Goal: Task Accomplishment & Management: Use online tool/utility

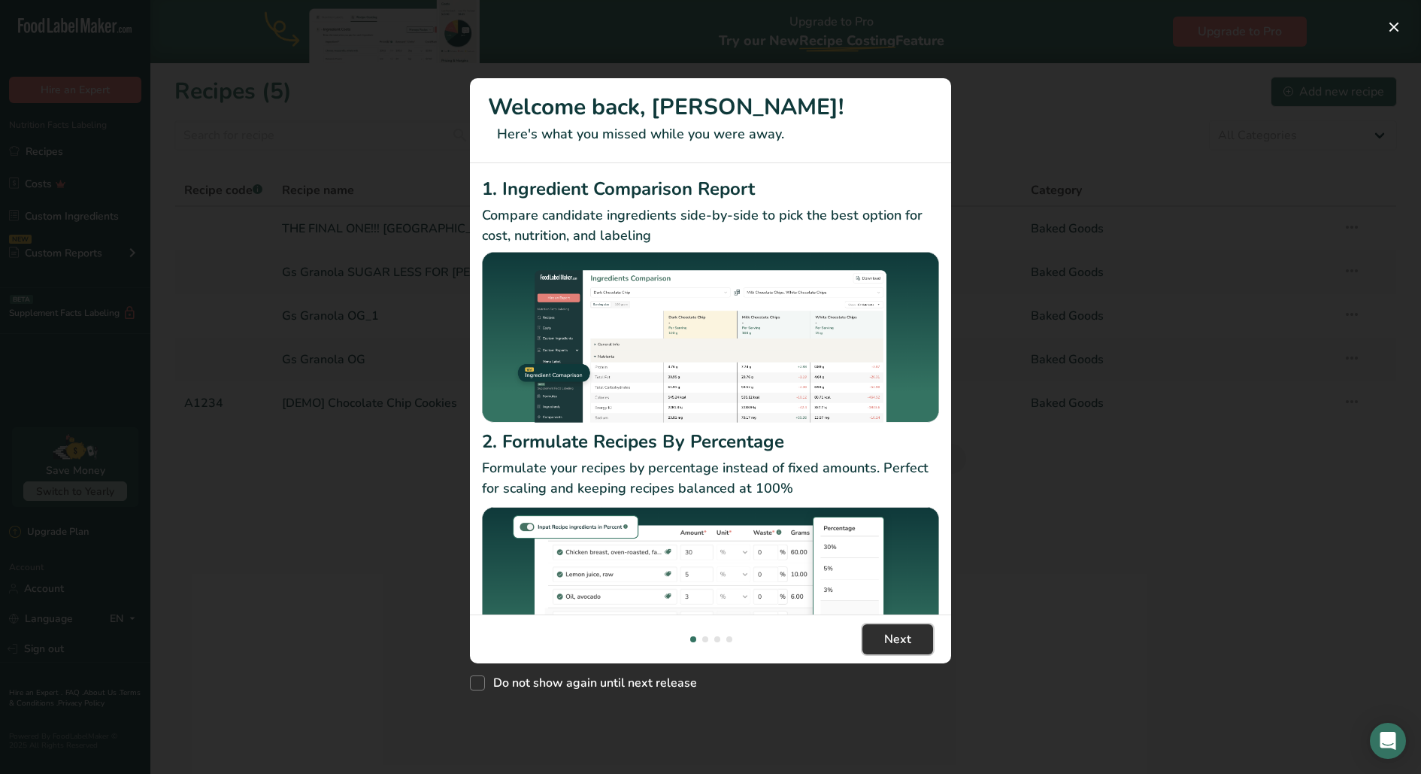
click at [887, 645] on span "Next" at bounding box center [897, 639] width 27 height 18
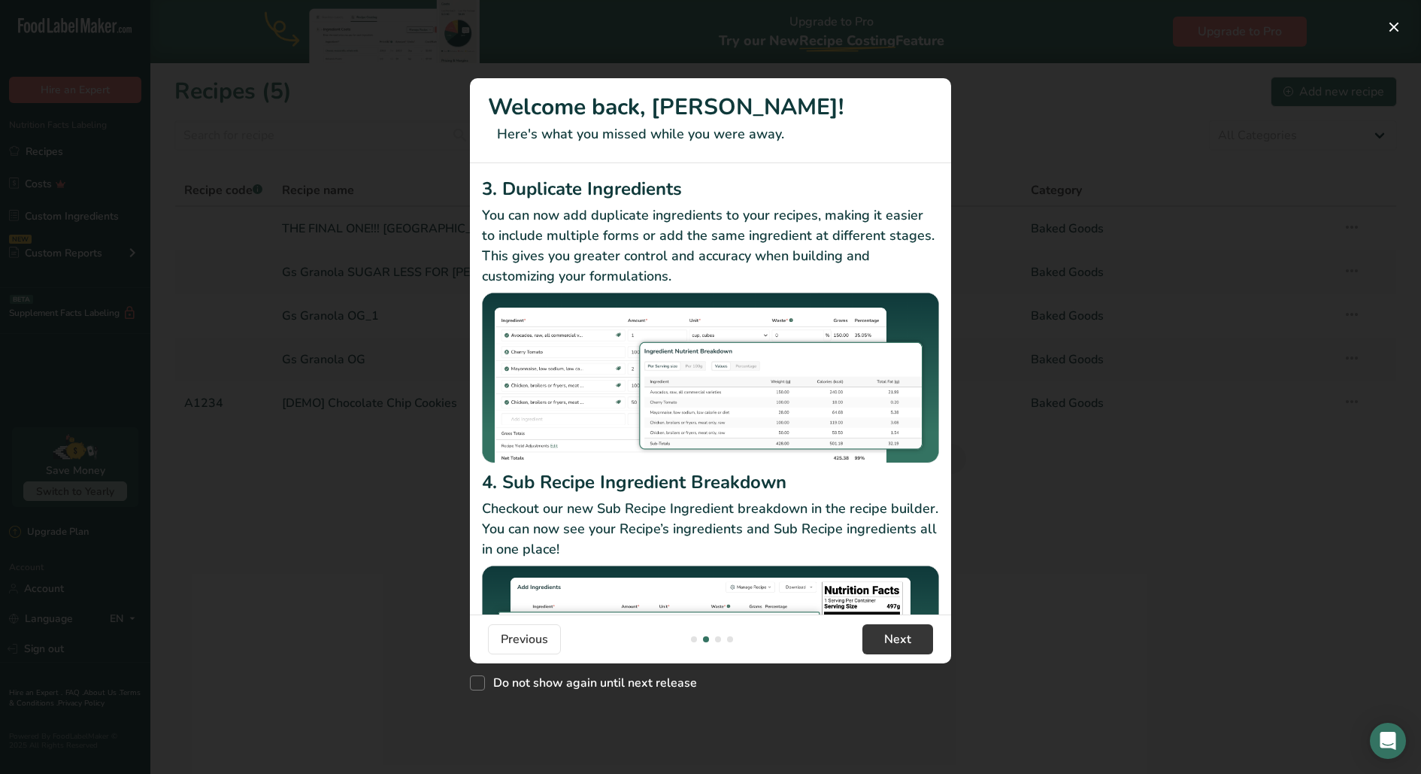
click at [616, 693] on div "Do not show again until next release" at bounding box center [710, 679] width 481 height 32
click at [654, 675] on span "Do not show again until next release" at bounding box center [591, 682] width 212 height 15
click at [480, 678] on input "Do not show again until next release" at bounding box center [475, 683] width 10 height 10
checkbox input "true"
click at [917, 631] on button "Next" at bounding box center [898, 639] width 71 height 30
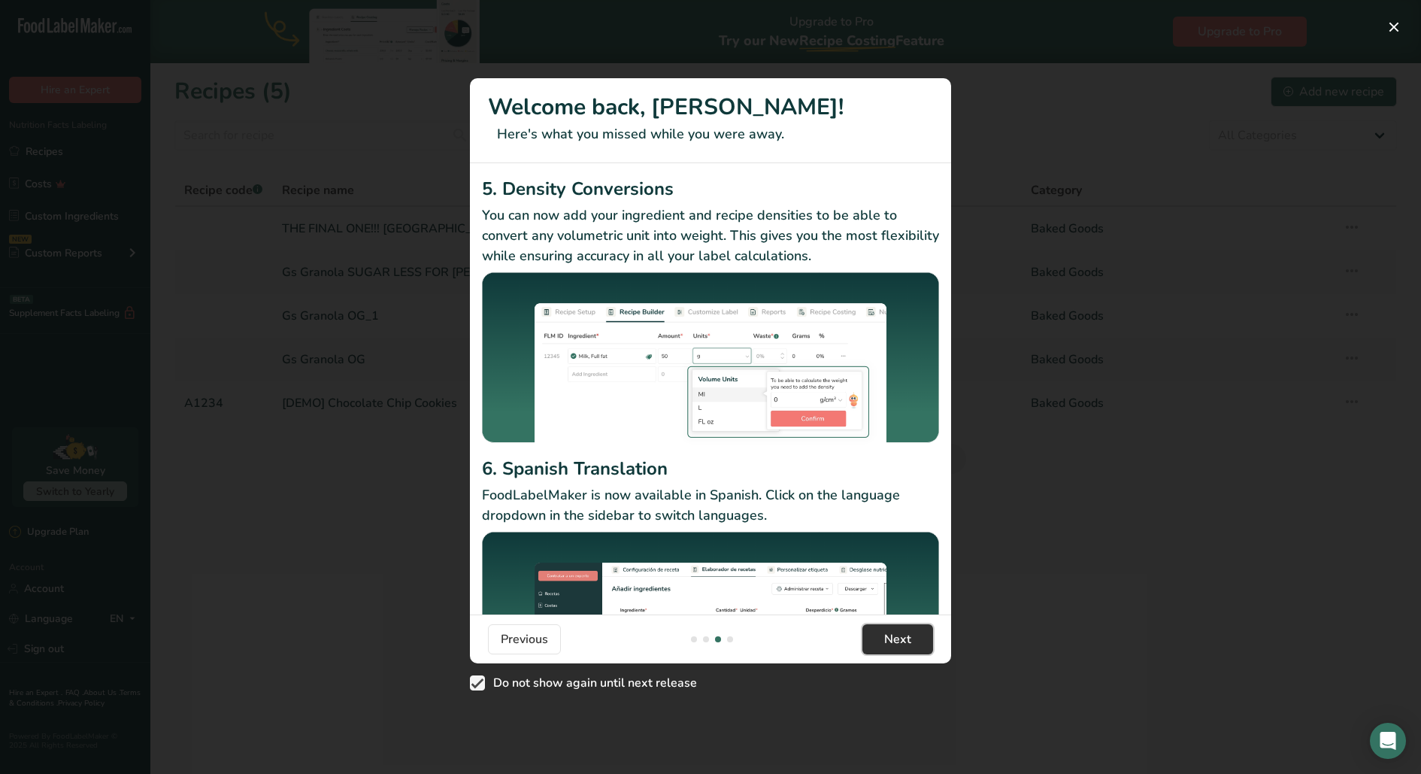
click at [917, 631] on button "Next" at bounding box center [898, 639] width 71 height 30
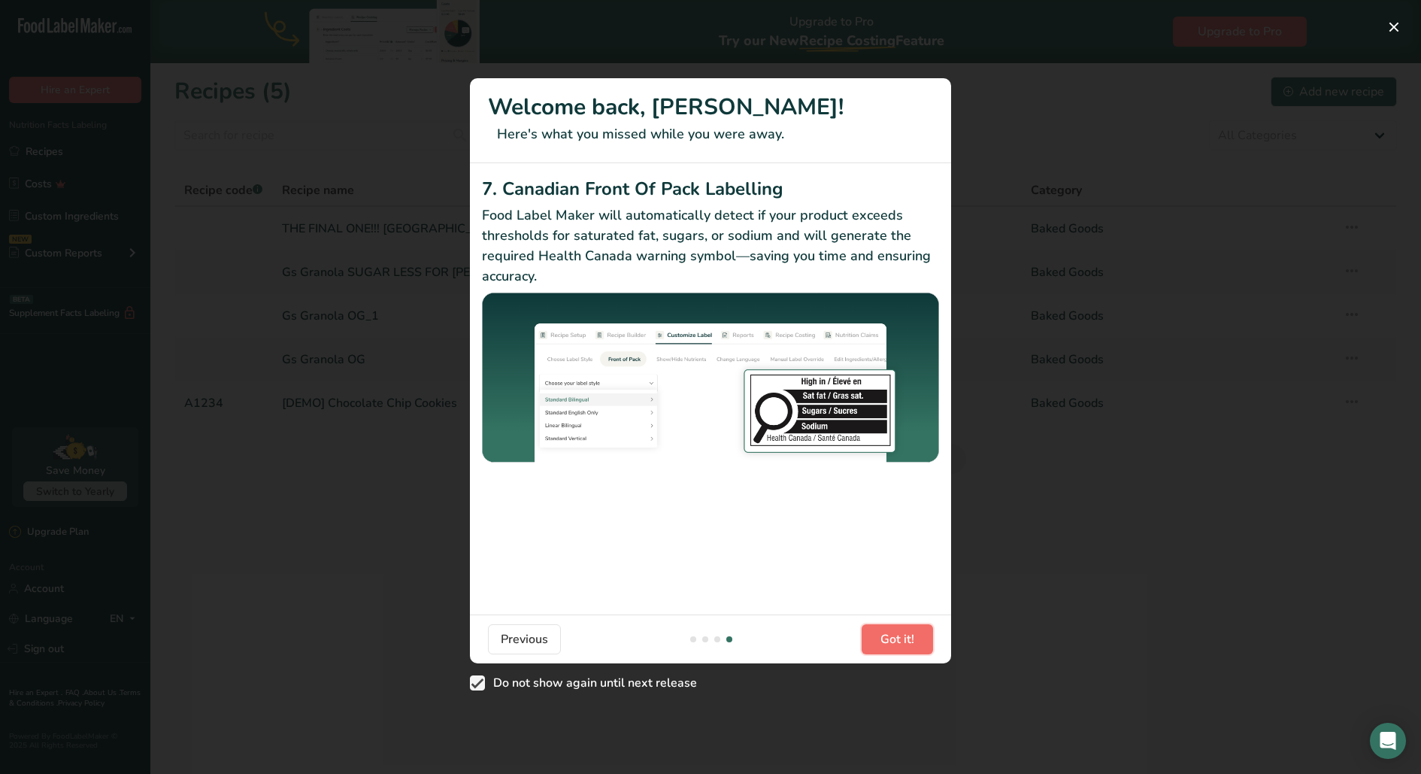
click at [917, 631] on button "Got it!" at bounding box center [897, 639] width 71 height 30
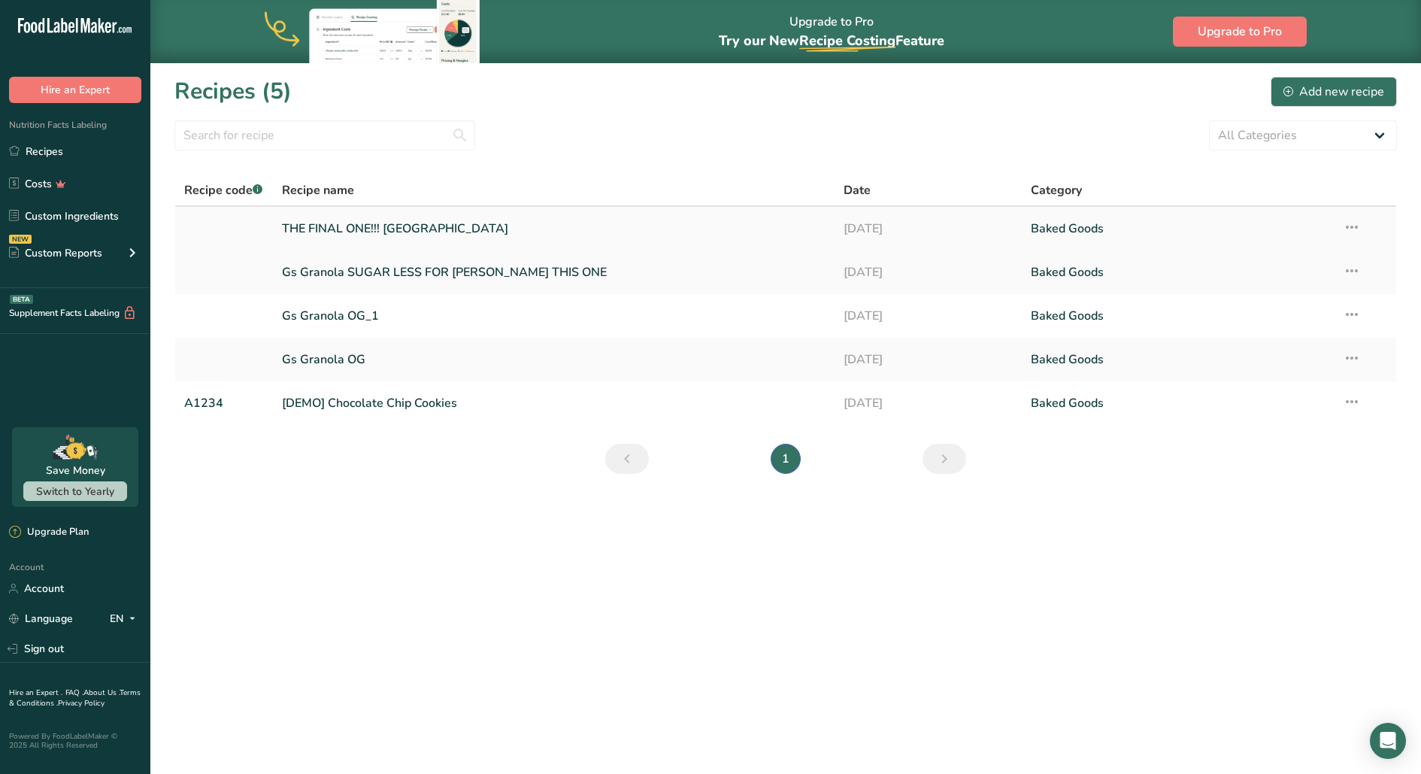
click at [397, 222] on link "THE FINAL ONE!!! [GEOGRAPHIC_DATA]" at bounding box center [554, 229] width 544 height 32
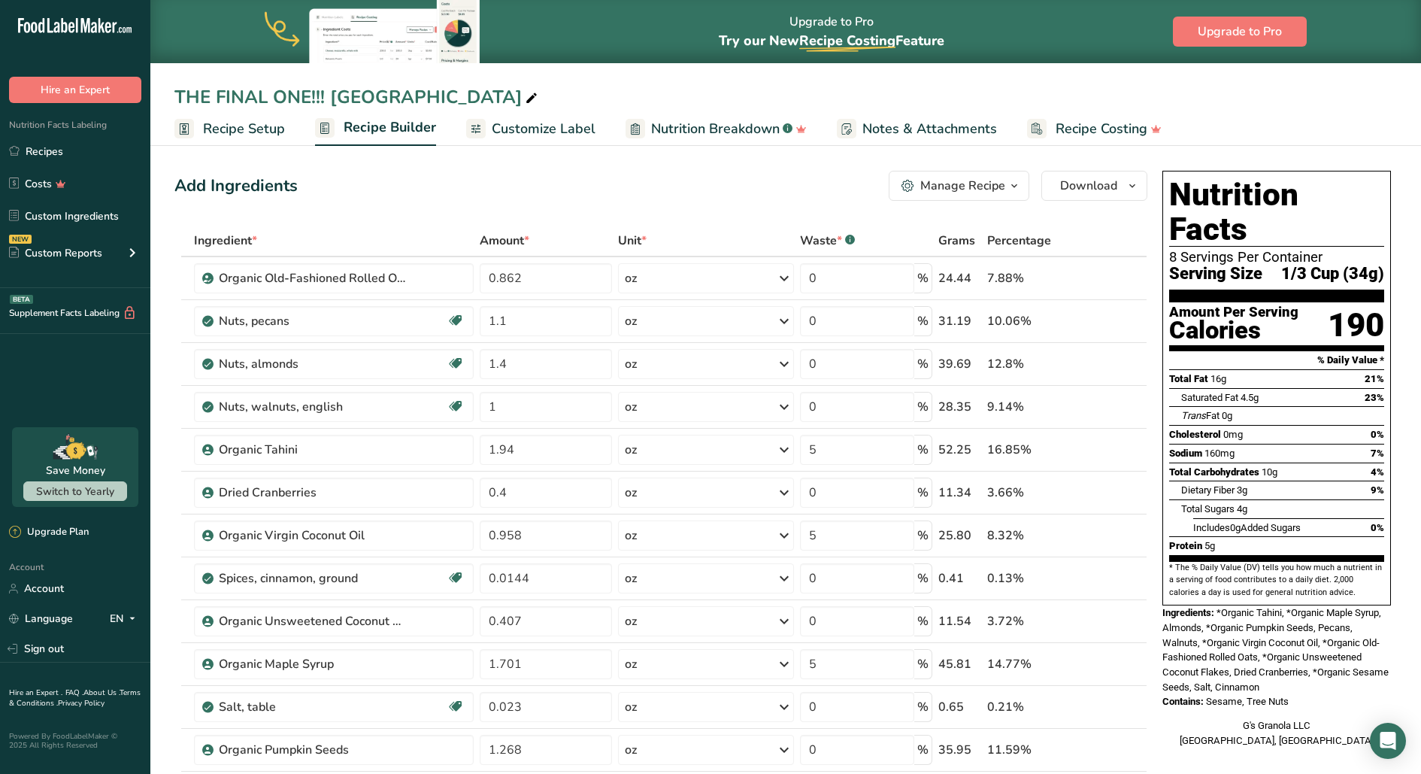
click at [537, 125] on span "Customize Label" at bounding box center [544, 129] width 104 height 20
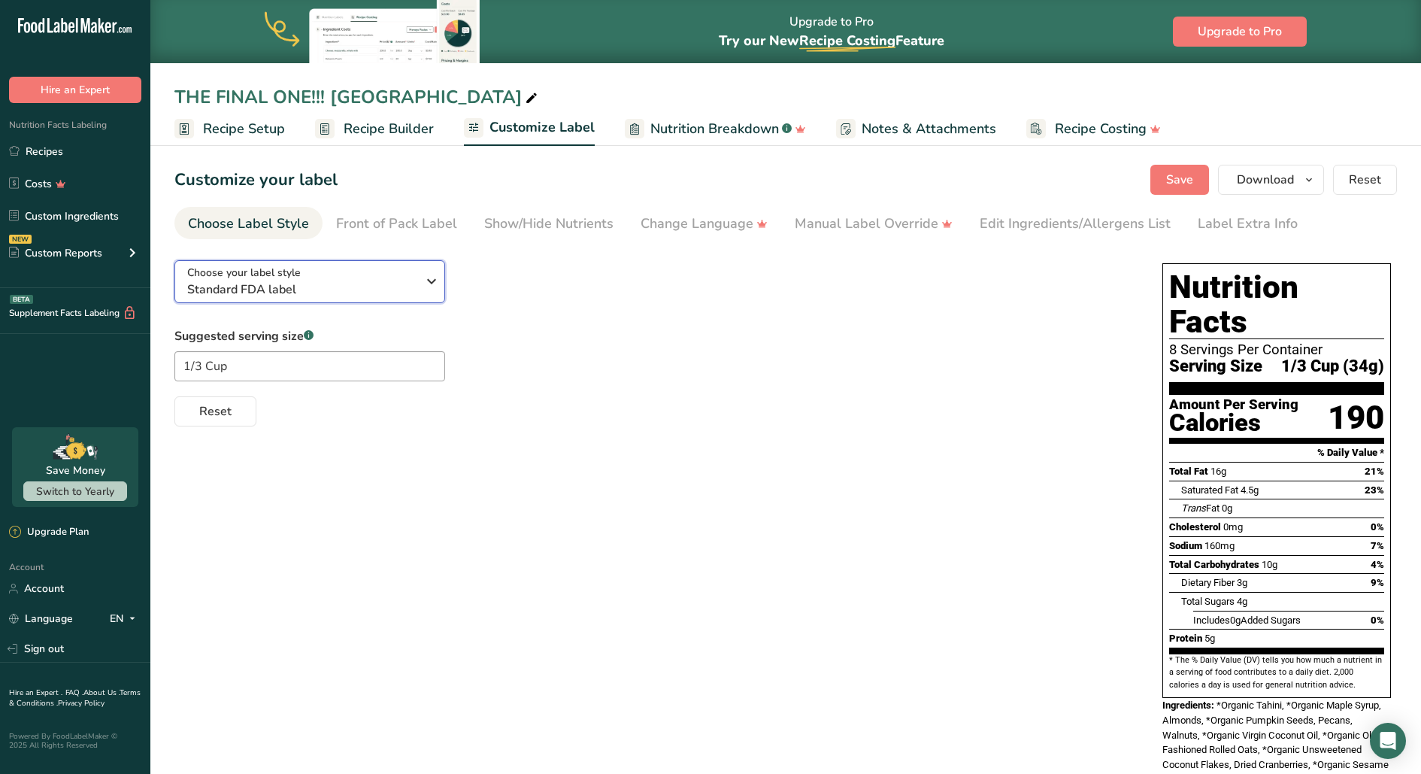
click at [404, 286] on span "Standard FDA label" at bounding box center [301, 290] width 229 height 18
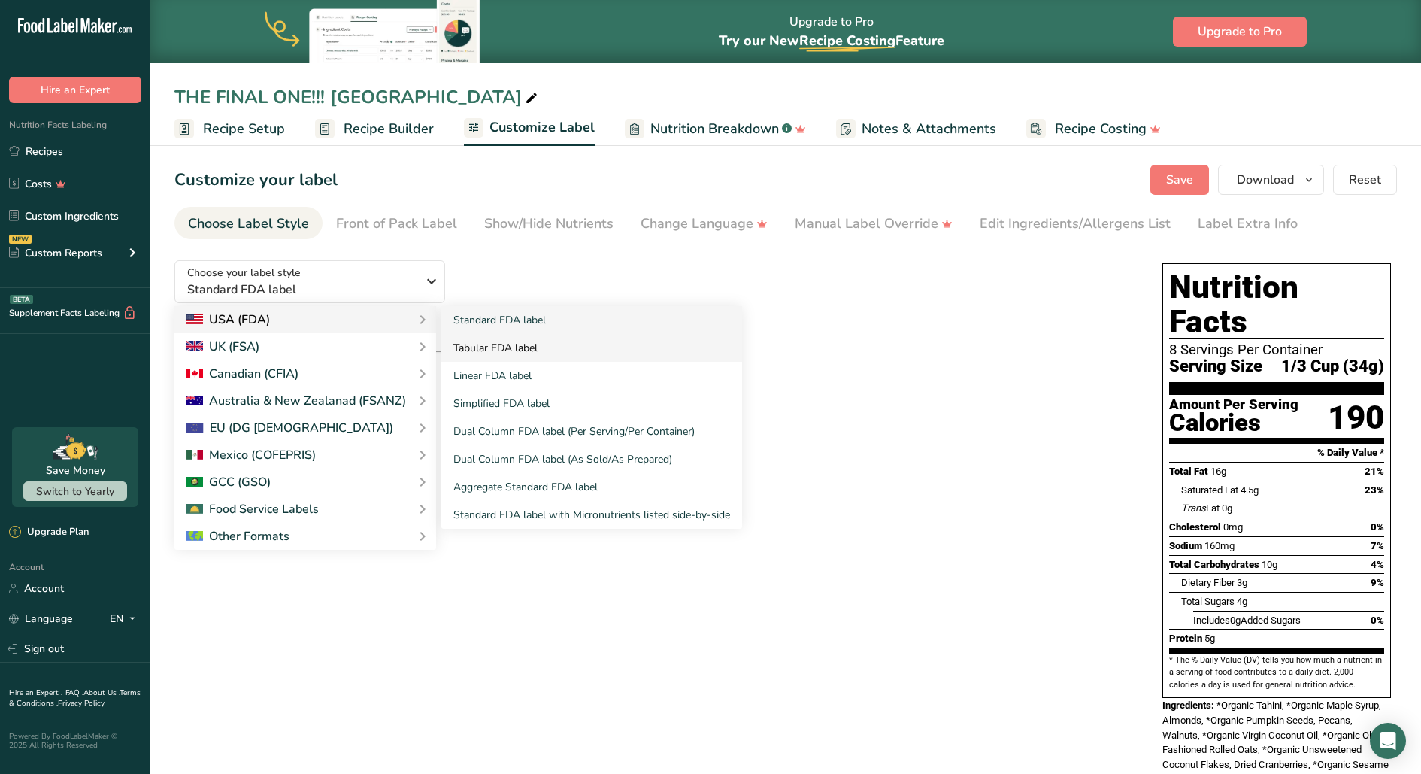
click at [521, 344] on link "Tabular FDA label" at bounding box center [591, 348] width 301 height 28
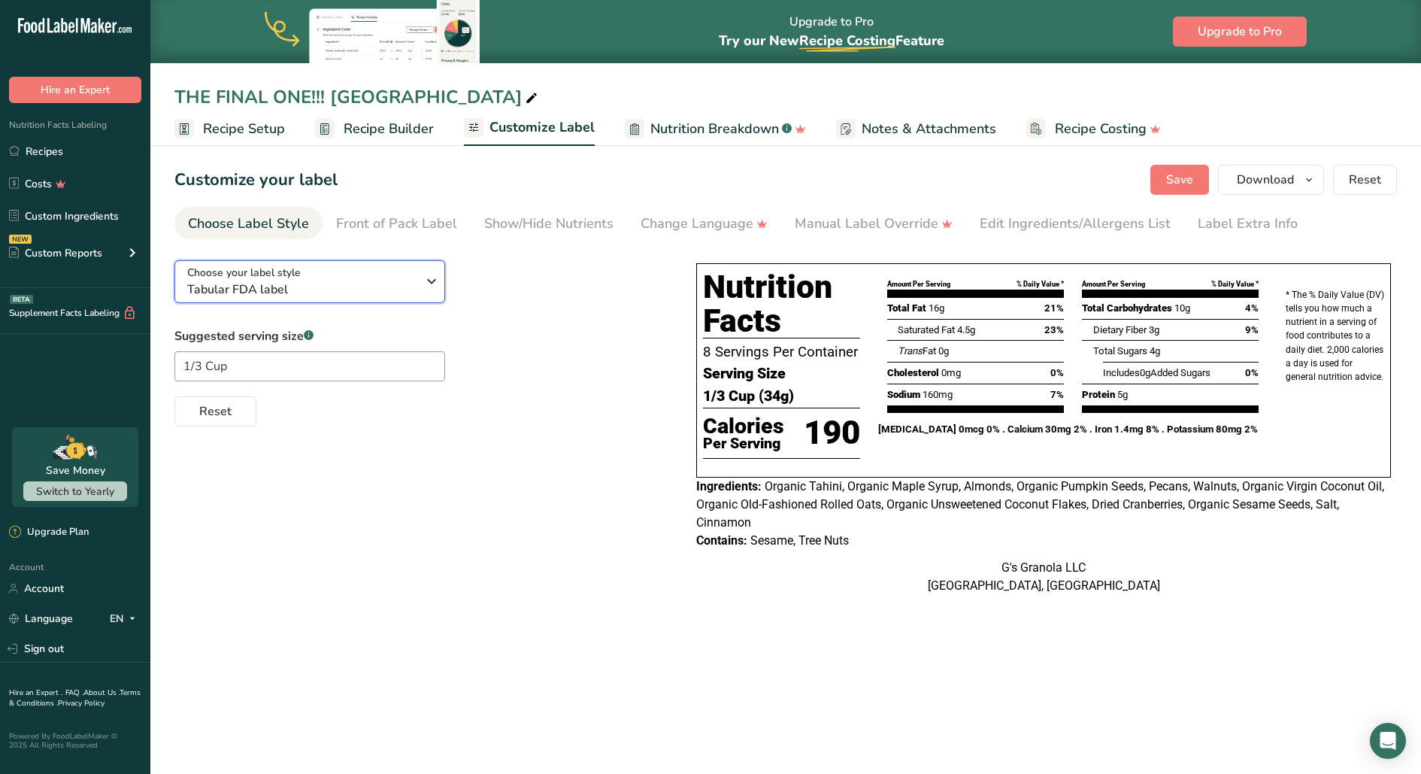
click at [335, 287] on span "Tabular FDA label" at bounding box center [301, 290] width 229 height 18
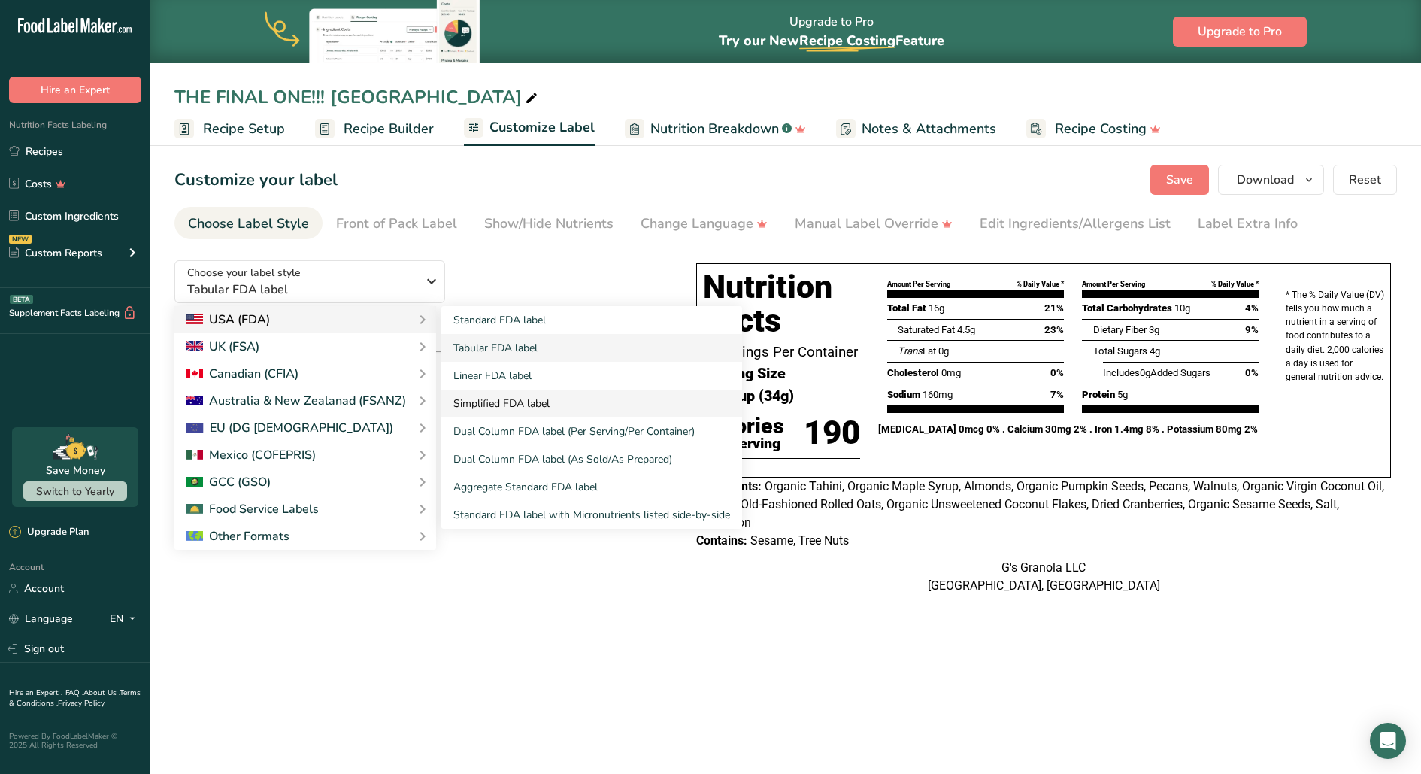
click at [499, 399] on link "Simplified FDA label" at bounding box center [591, 404] width 301 height 28
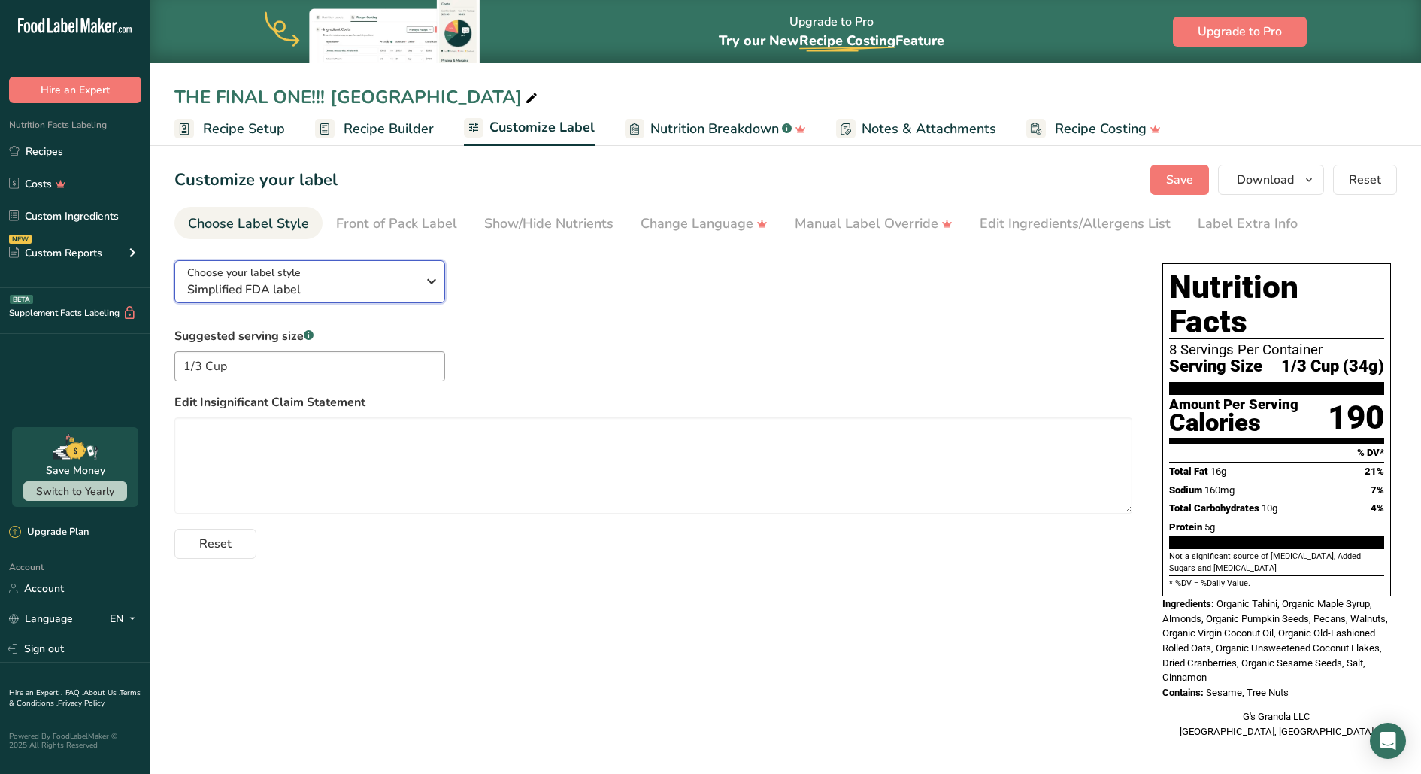
click at [337, 262] on button "Choose your label style Simplified FDA label" at bounding box center [309, 281] width 271 height 43
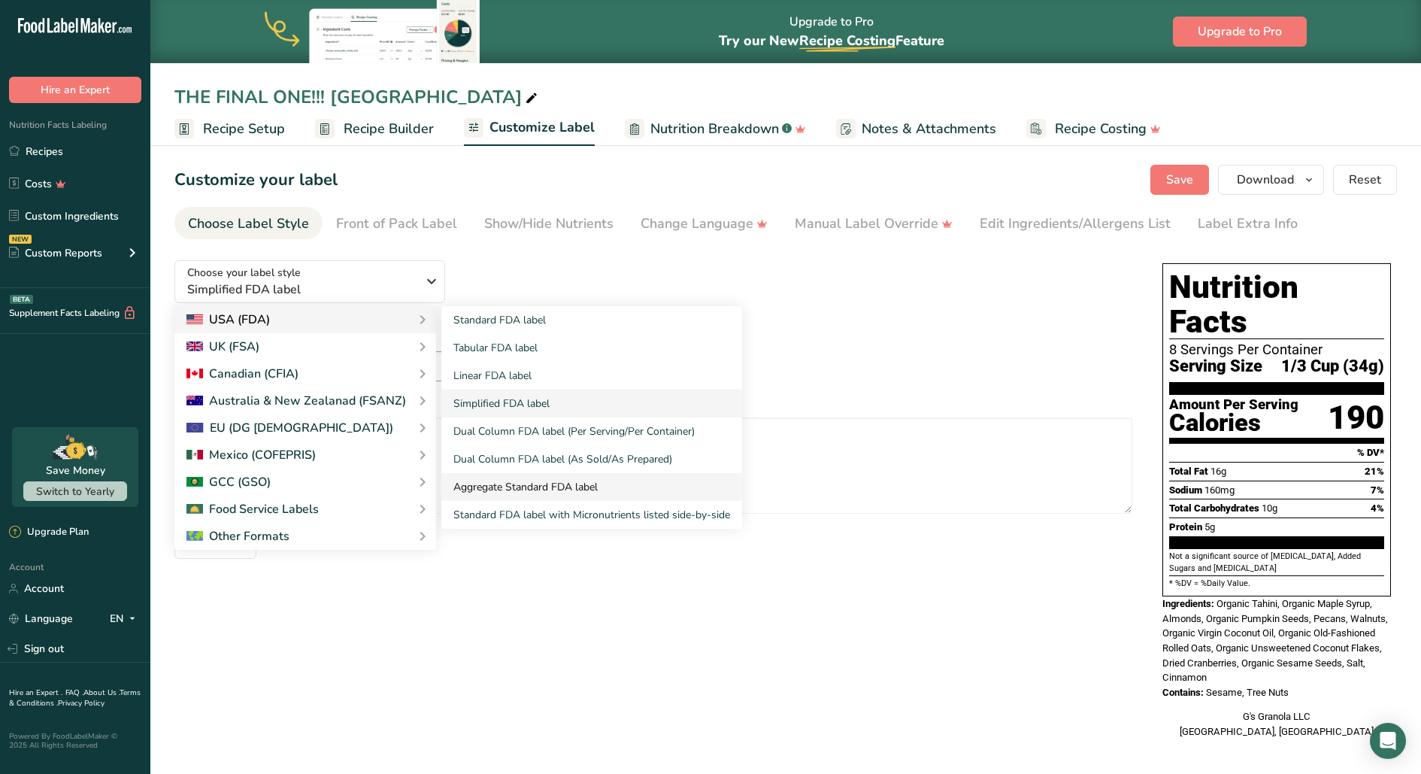
click at [523, 482] on link "Aggregate Standard FDA label" at bounding box center [591, 487] width 301 height 28
